Goal: Task Accomplishment & Management: Manage account settings

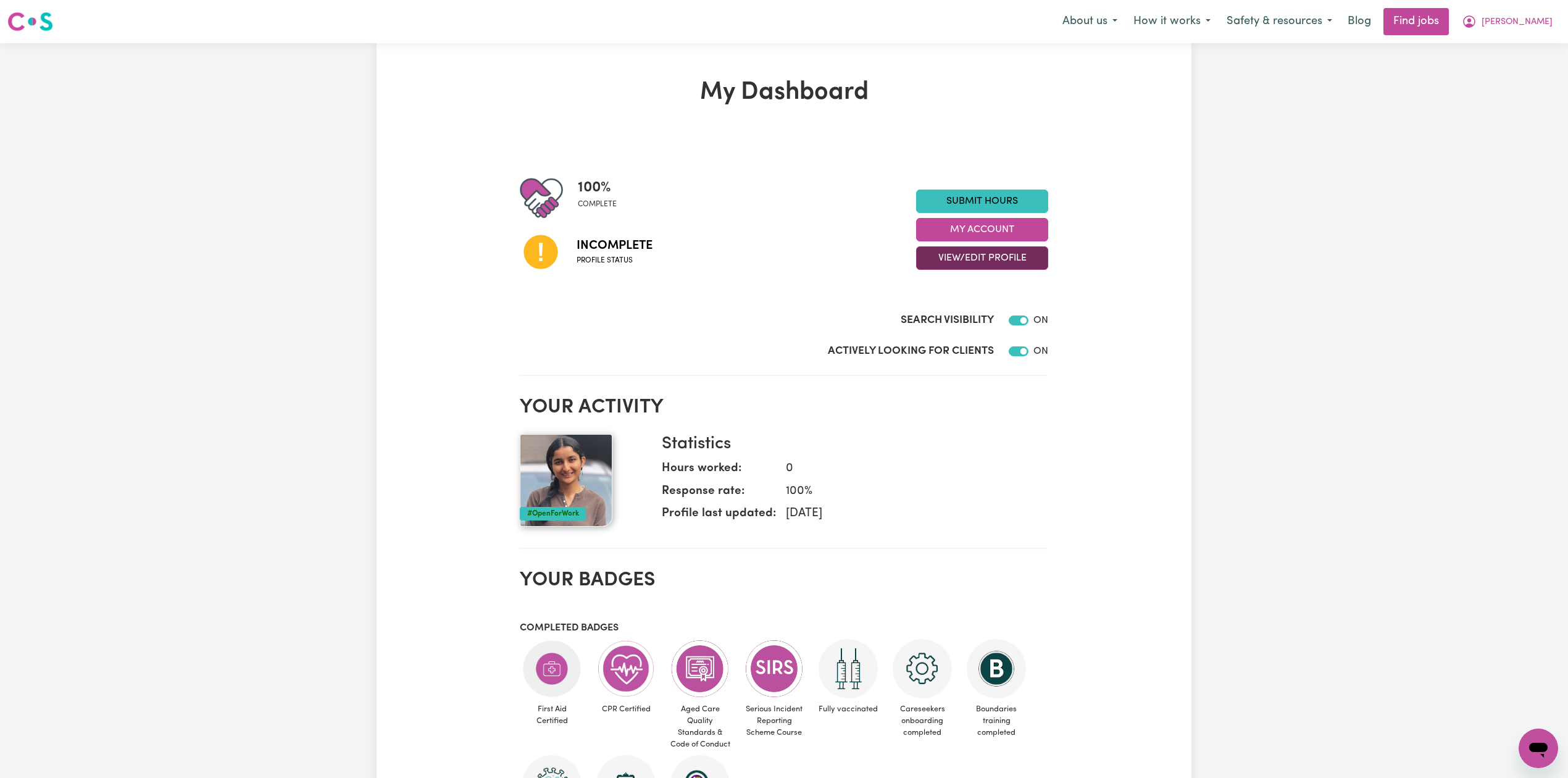
click at [983, 267] on button "View/Edit Profile" at bounding box center [982, 258] width 132 height 23
click at [963, 314] on link "Edit Profile" at bounding box center [974, 314] width 115 height 25
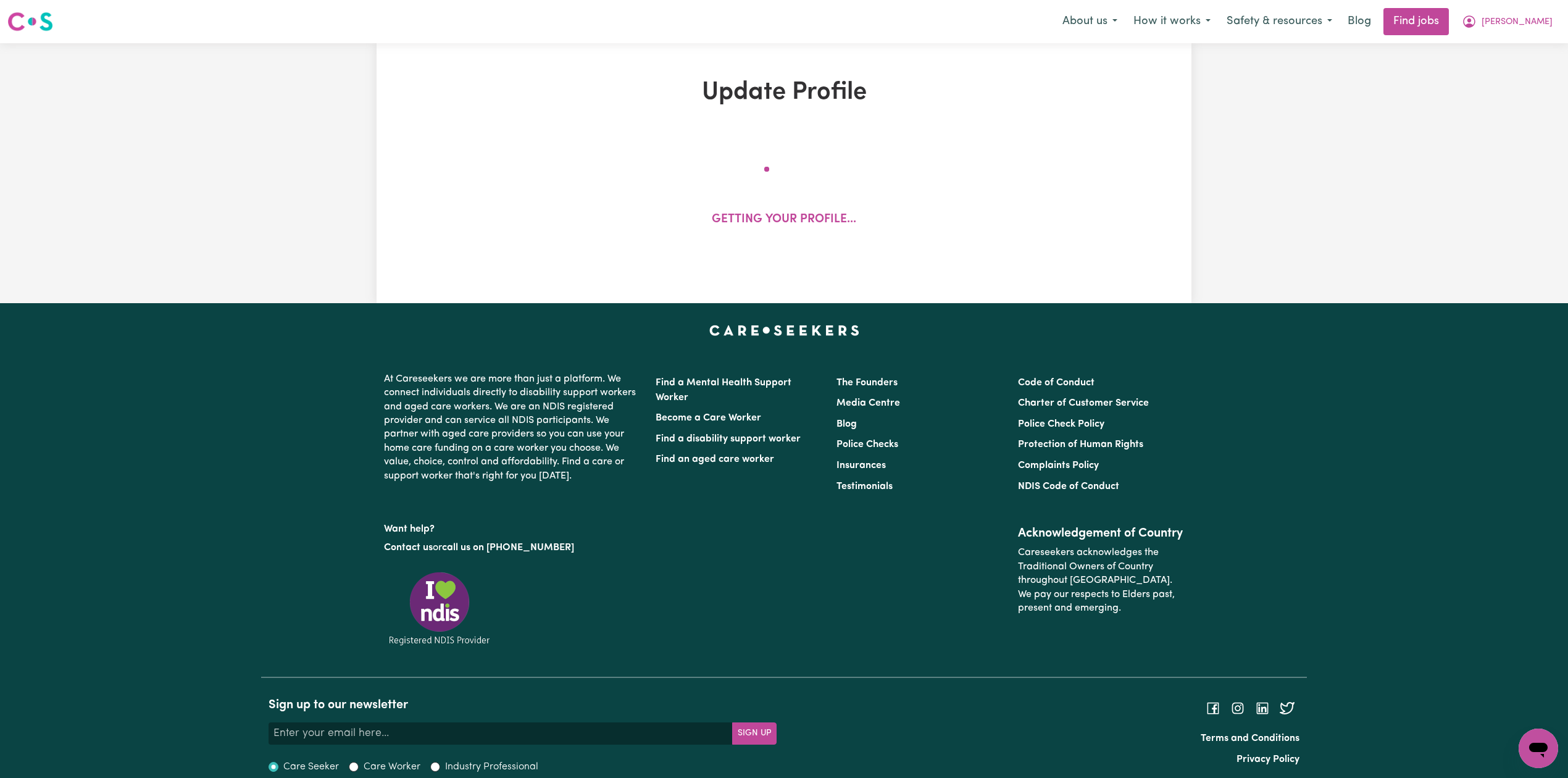
select select "[DEMOGRAPHIC_DATA]"
select select "Student Visa"
select select "Studying a healthcare related degree or qualification"
select select "37"
select select "40"
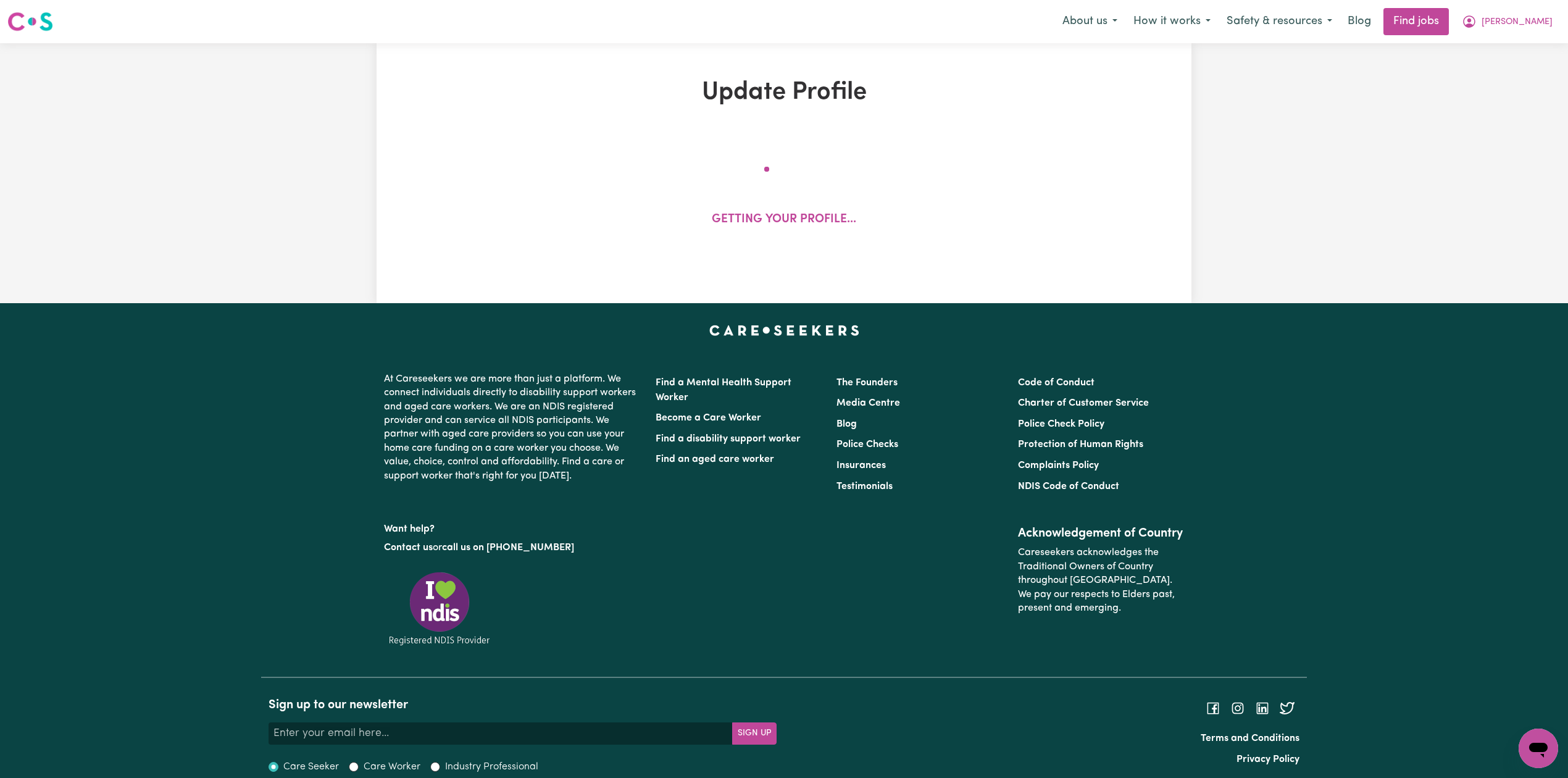
select select "40"
select select "60"
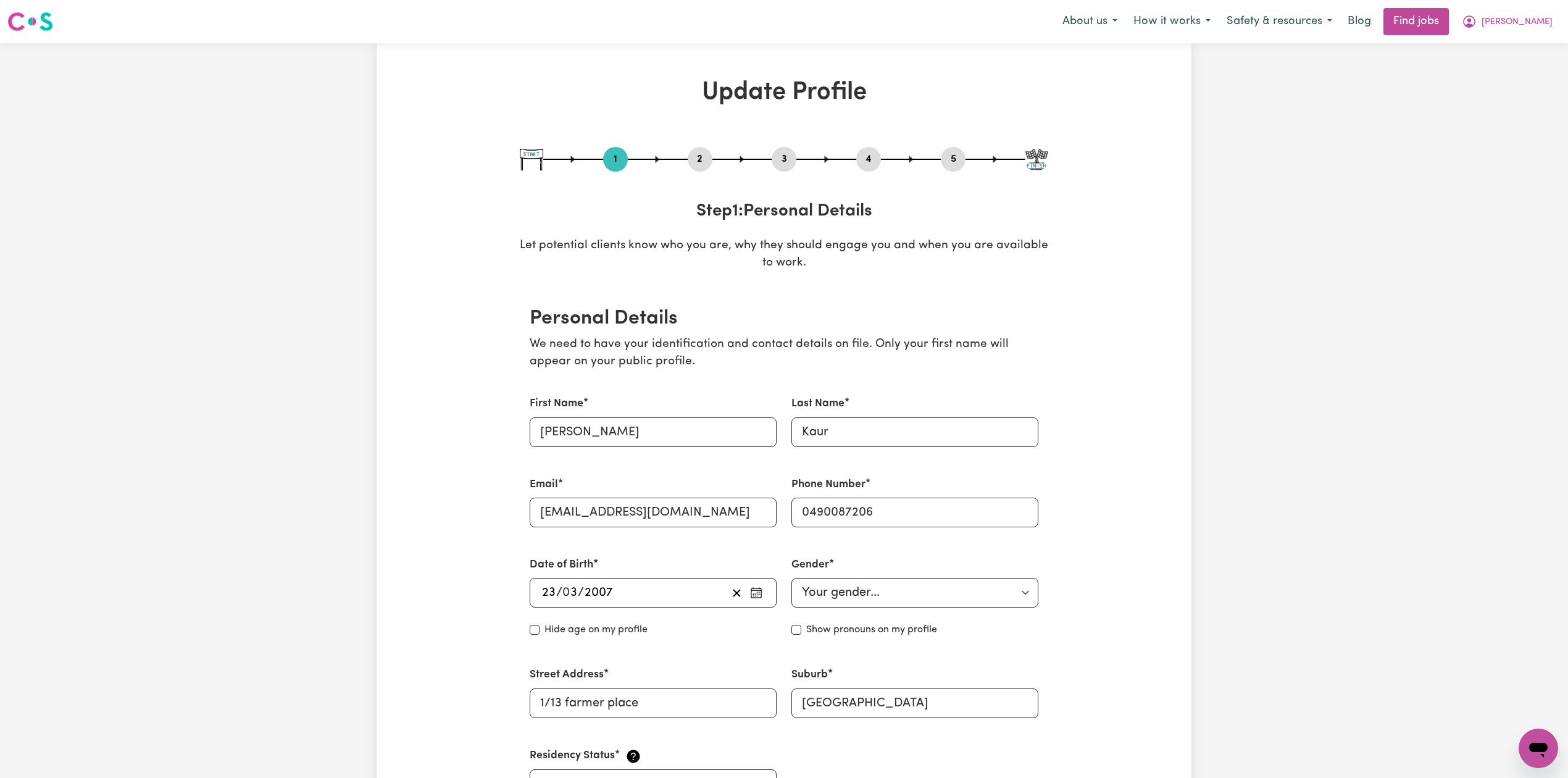
click at [951, 161] on button "5" at bounding box center [953, 159] width 25 height 16
select select "I am providing services privately on my own"
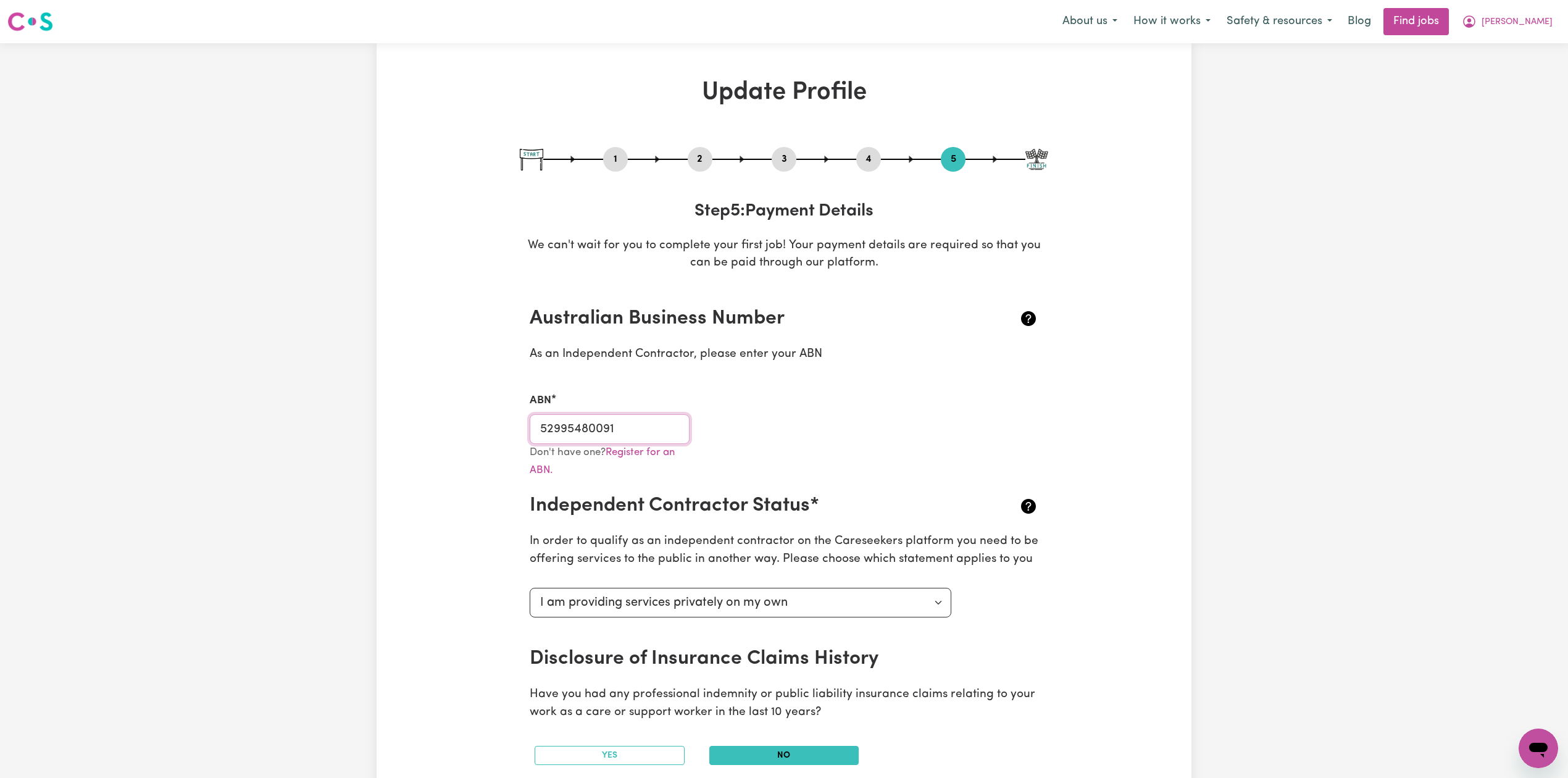
click at [577, 436] on input "52995480091" at bounding box center [609, 428] width 160 height 30
